Goal: Navigation & Orientation: Find specific page/section

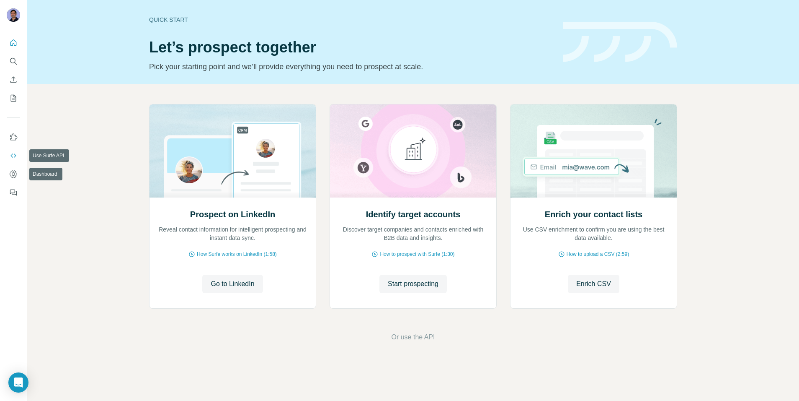
click at [10, 153] on icon "Use Surfe API" at bounding box center [13, 155] width 8 height 8
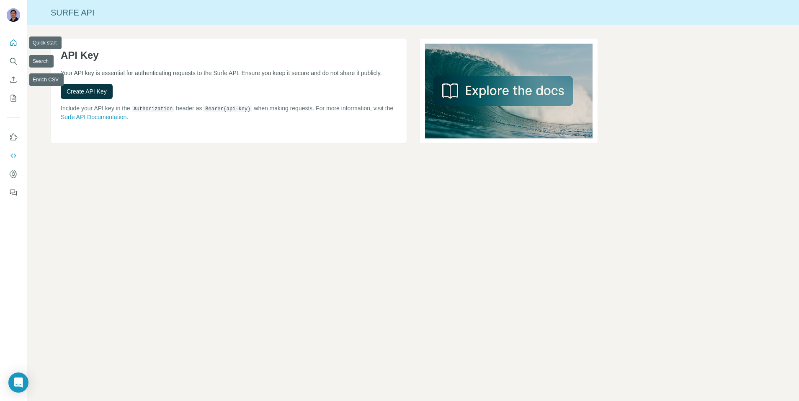
click at [13, 41] on icon "Quick start" at bounding box center [13, 43] width 8 height 8
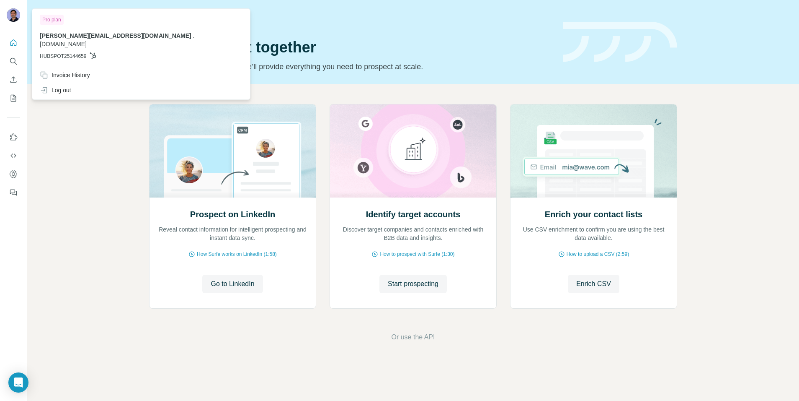
click at [8, 13] on img at bounding box center [13, 14] width 13 height 13
click at [72, 71] on div "Invoice History" at bounding box center [65, 75] width 50 height 8
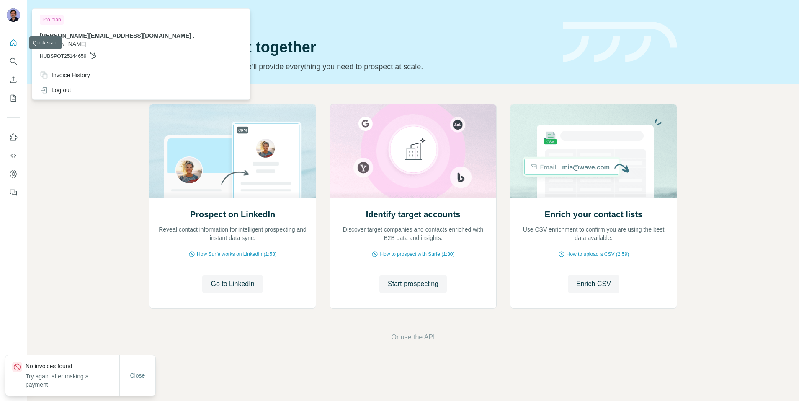
click at [10, 45] on icon "Quick start" at bounding box center [13, 43] width 8 height 8
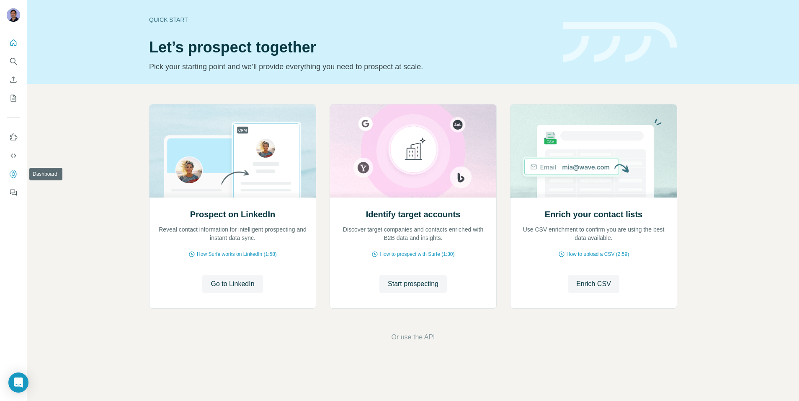
click at [12, 174] on icon "Dashboard" at bounding box center [13, 173] width 3 height 3
